Goal: Task Accomplishment & Management: Manage account settings

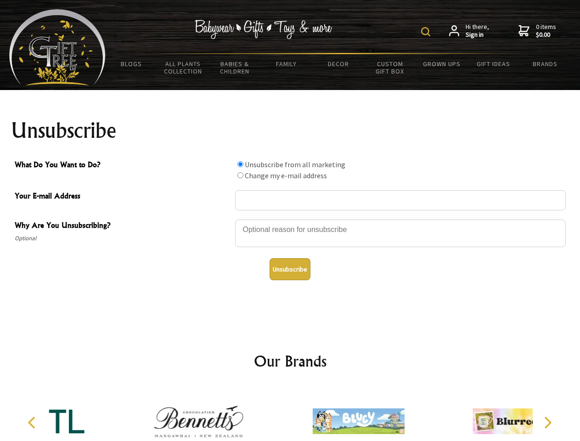
click at [427, 32] on img at bounding box center [425, 31] width 9 height 9
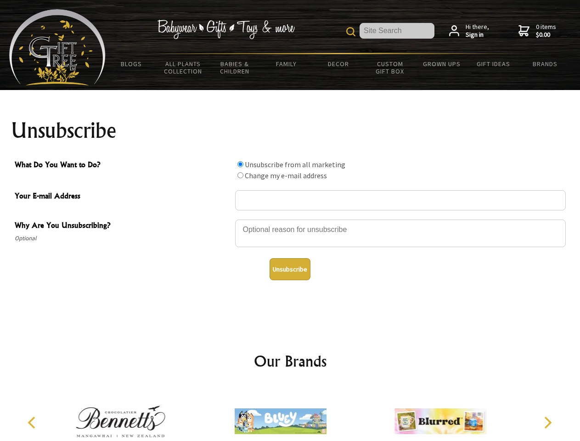
click at [290, 219] on div at bounding box center [400, 234] width 330 height 32
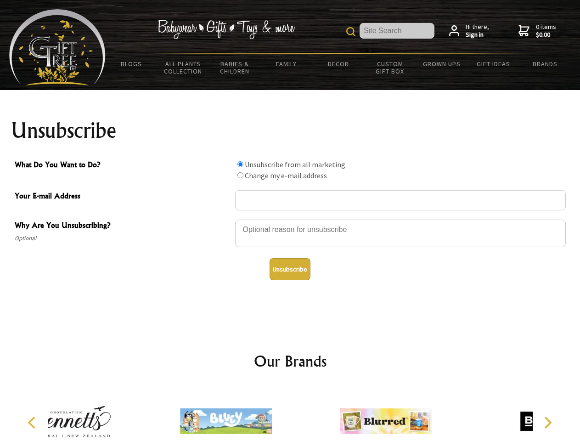
click at [240, 164] on input "What Do You Want to Do?" at bounding box center [240, 164] width 6 height 6
click at [240, 175] on input "What Do You Want to Do?" at bounding box center [240, 175] width 6 height 6
radio input "true"
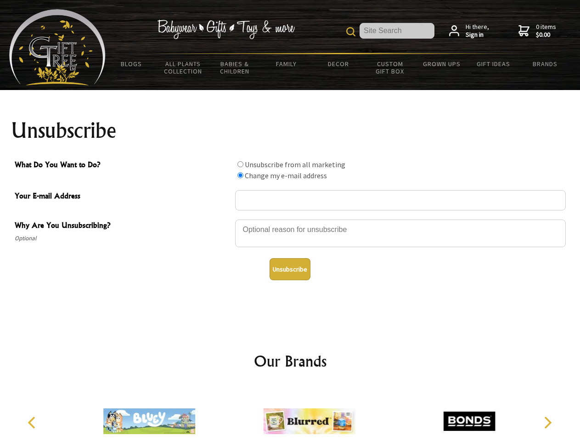
click at [290, 269] on button "Unsubscribe" at bounding box center [289, 269] width 41 height 22
click at [33, 422] on icon "Previous" at bounding box center [33, 422] width 12 height 12
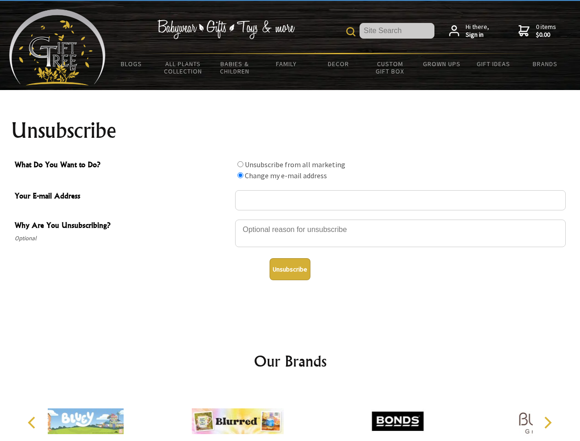
click at [547, 422] on icon "Next" at bounding box center [547, 422] width 12 height 12
